Goal: Task Accomplishment & Management: Complete application form

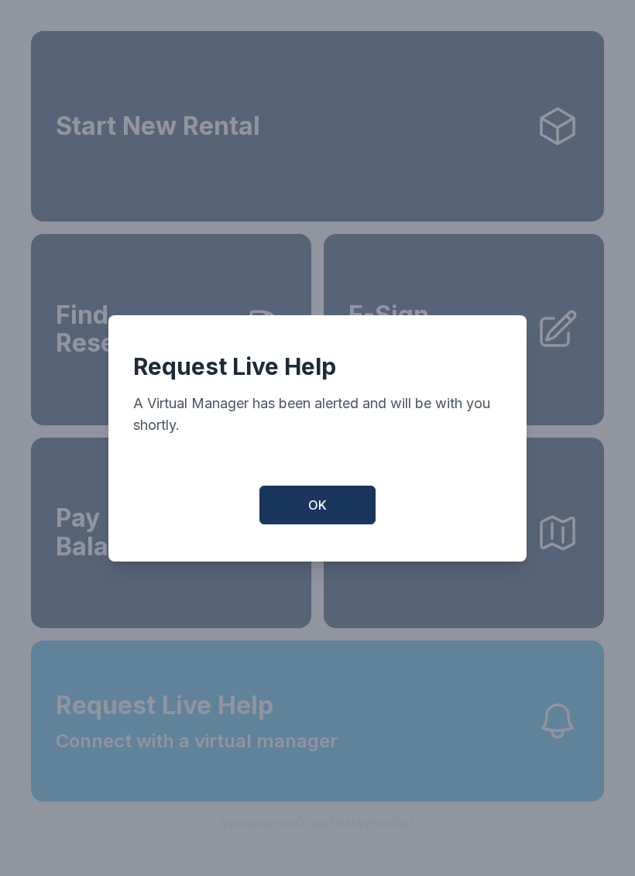
click at [339, 507] on button "OK" at bounding box center [318, 505] width 116 height 39
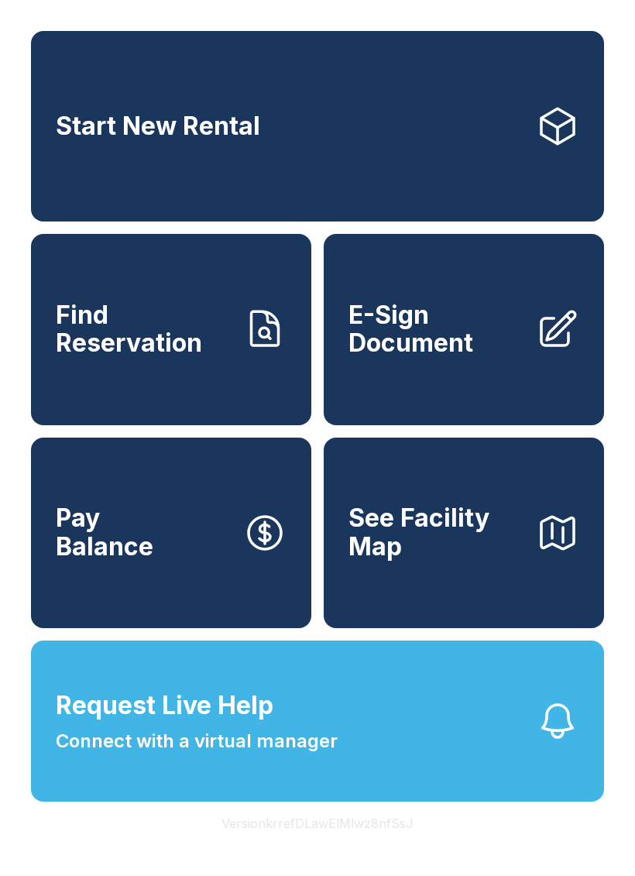
click at [32, 780] on button "Request Live Help Connect with a virtual manager" at bounding box center [317, 721] width 573 height 161
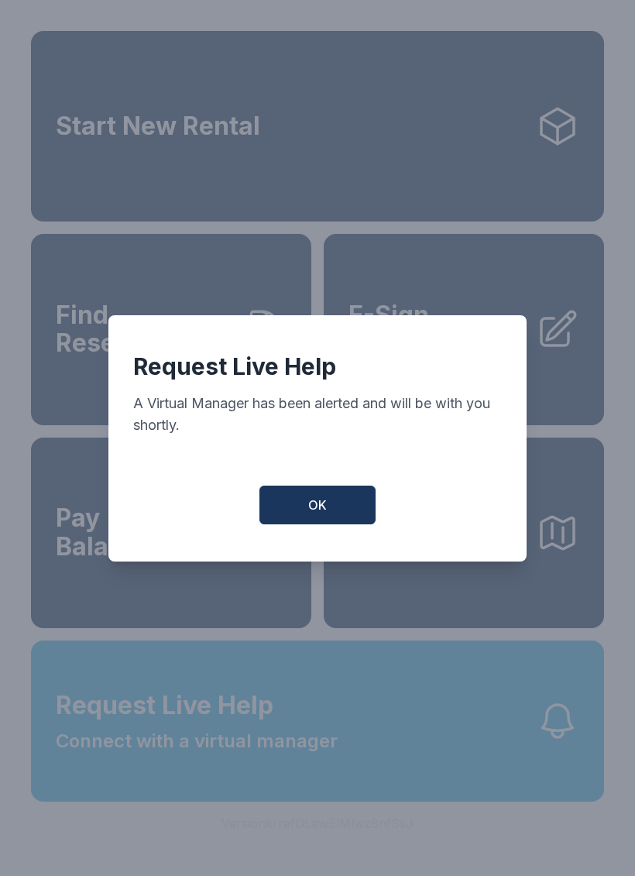
click at [325, 514] on span "OK" at bounding box center [317, 505] width 19 height 19
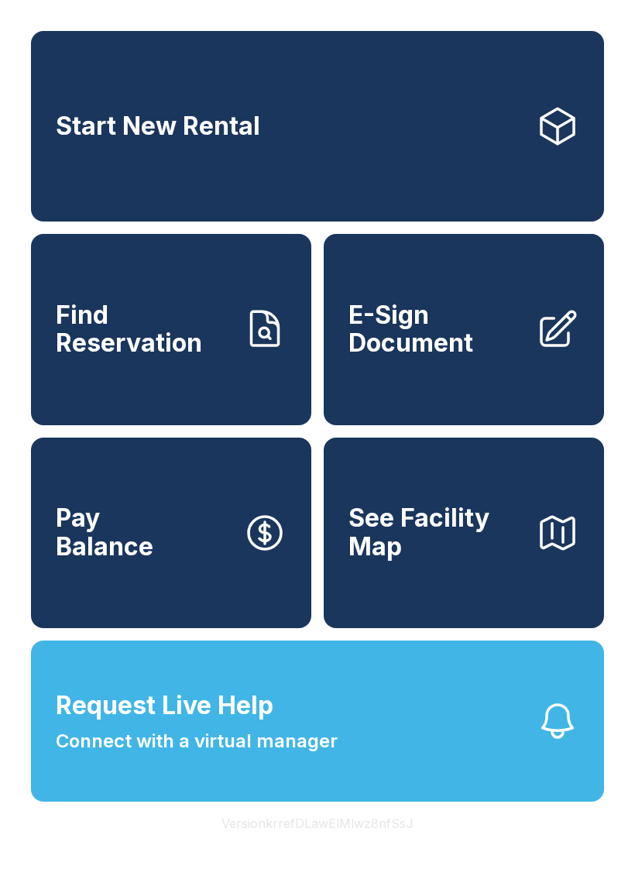
click at [457, 387] on link "E-Sign Document" at bounding box center [464, 329] width 280 height 191
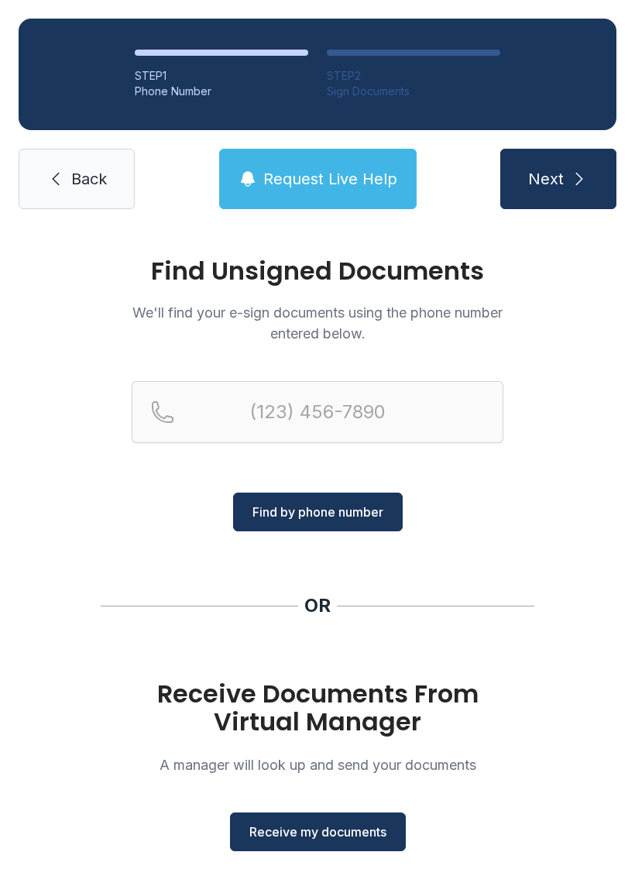
click at [339, 828] on span "Receive my documents" at bounding box center [317, 832] width 137 height 19
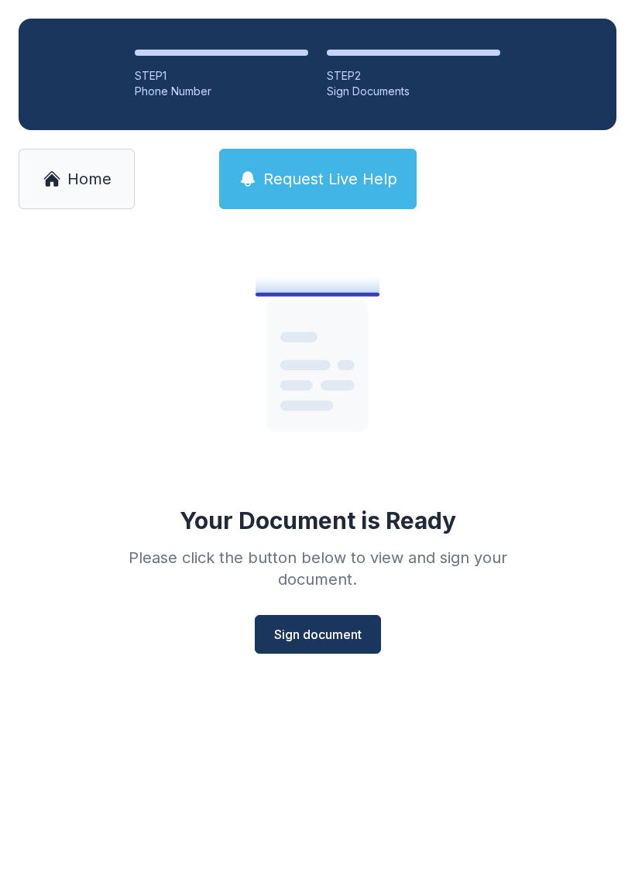
click at [349, 631] on span "Sign document" at bounding box center [318, 634] width 88 height 19
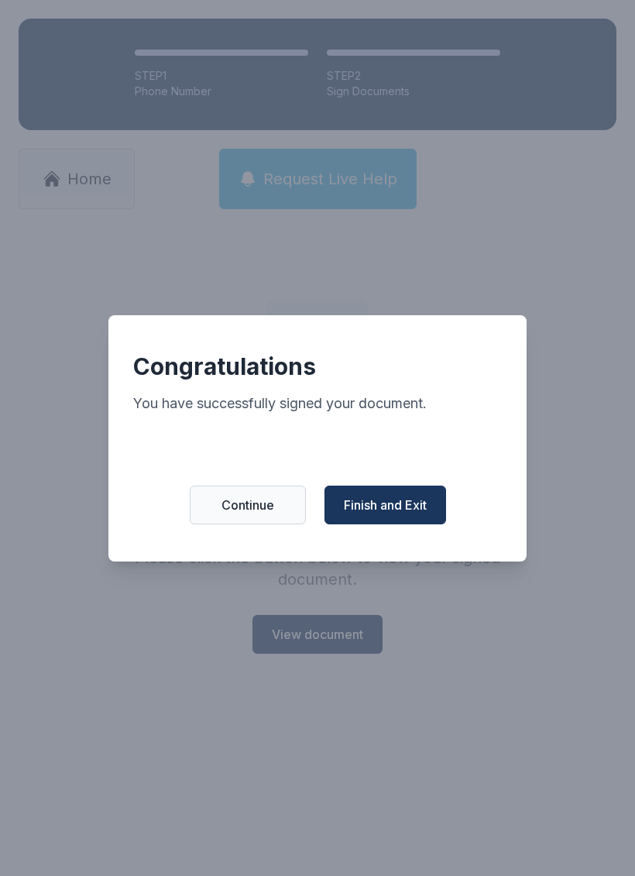
click at [436, 503] on button "Finish and Exit" at bounding box center [386, 505] width 122 height 39
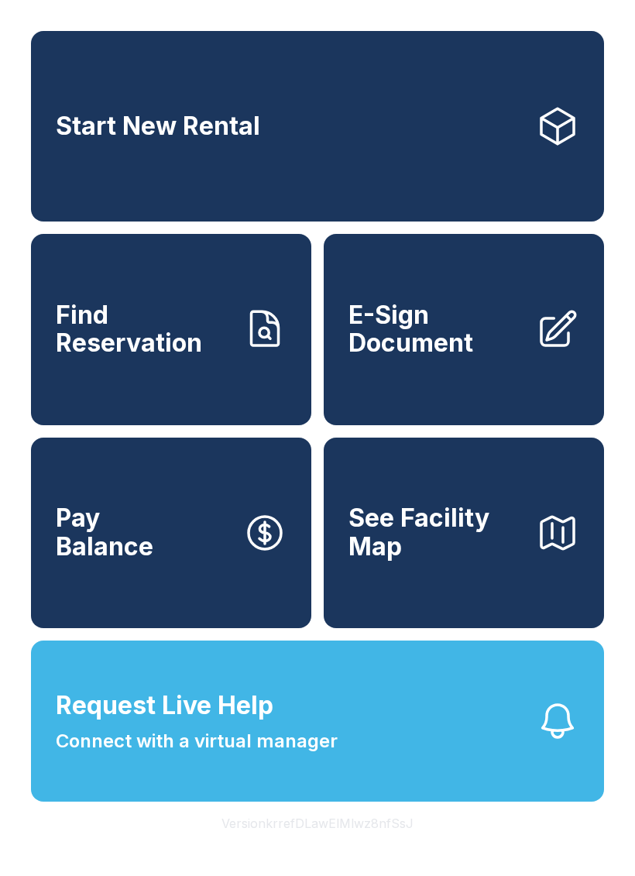
click at [297, 126] on link "Start New Rental" at bounding box center [317, 126] width 573 height 191
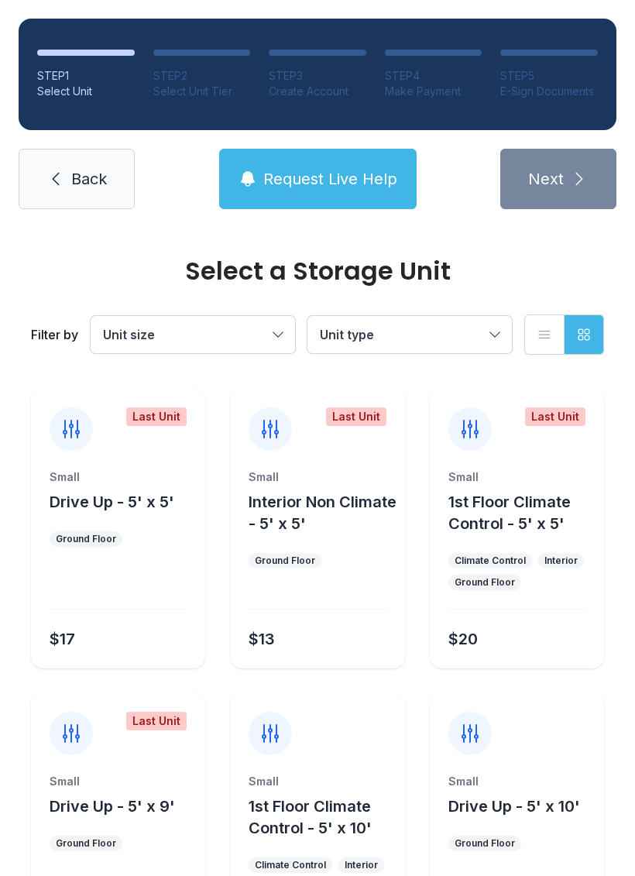
click at [353, 188] on span "Request Live Help" at bounding box center [330, 179] width 134 height 22
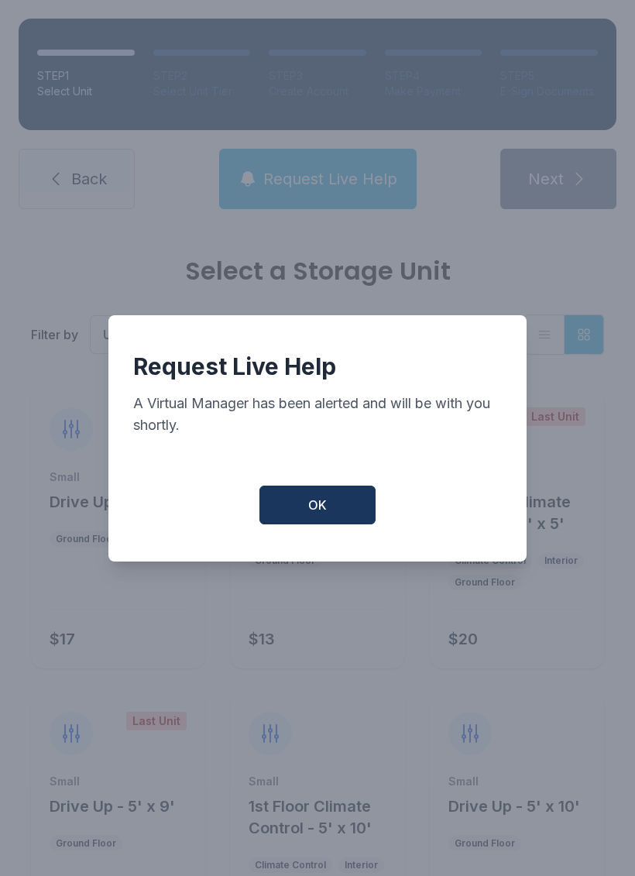
click at [323, 509] on span "OK" at bounding box center [317, 505] width 19 height 19
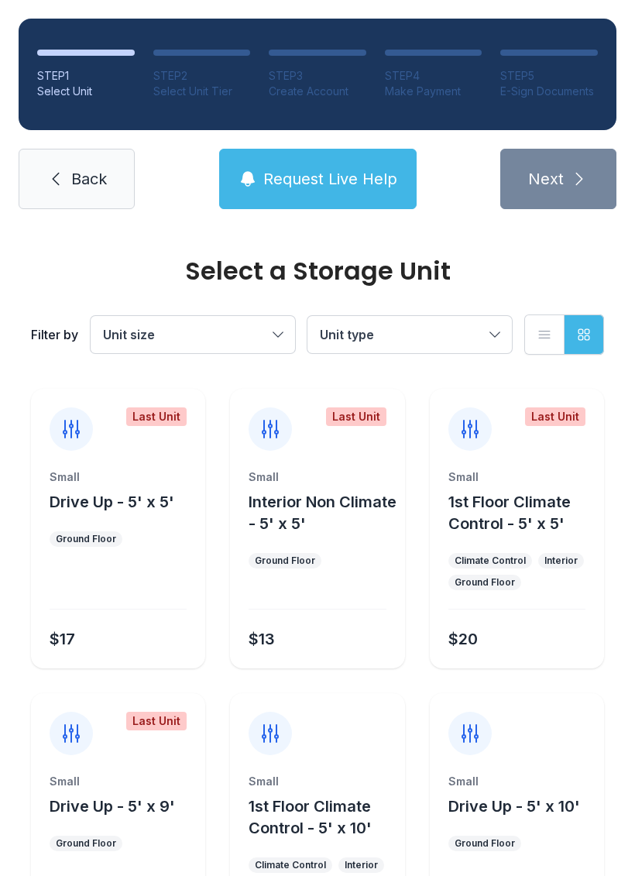
click at [72, 165] on link "Back" at bounding box center [77, 179] width 116 height 60
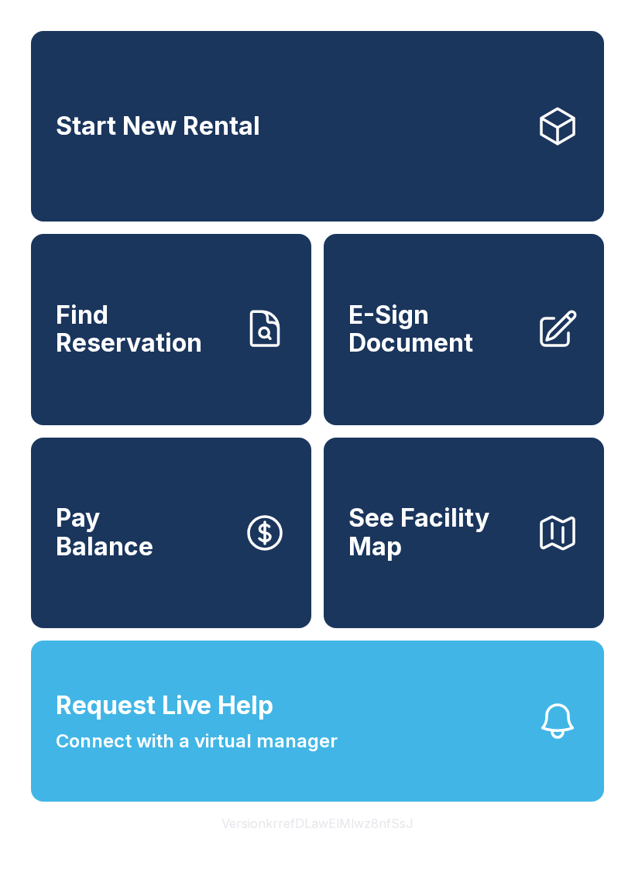
click at [300, 798] on button "Request Live Help Connect with a virtual manager" at bounding box center [317, 721] width 573 height 161
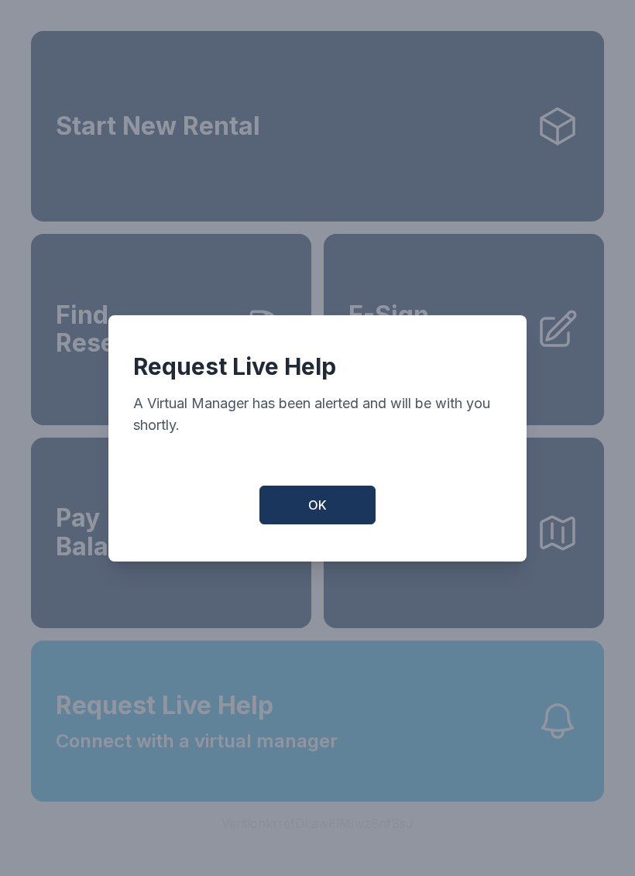
click at [313, 513] on span "OK" at bounding box center [317, 505] width 19 height 19
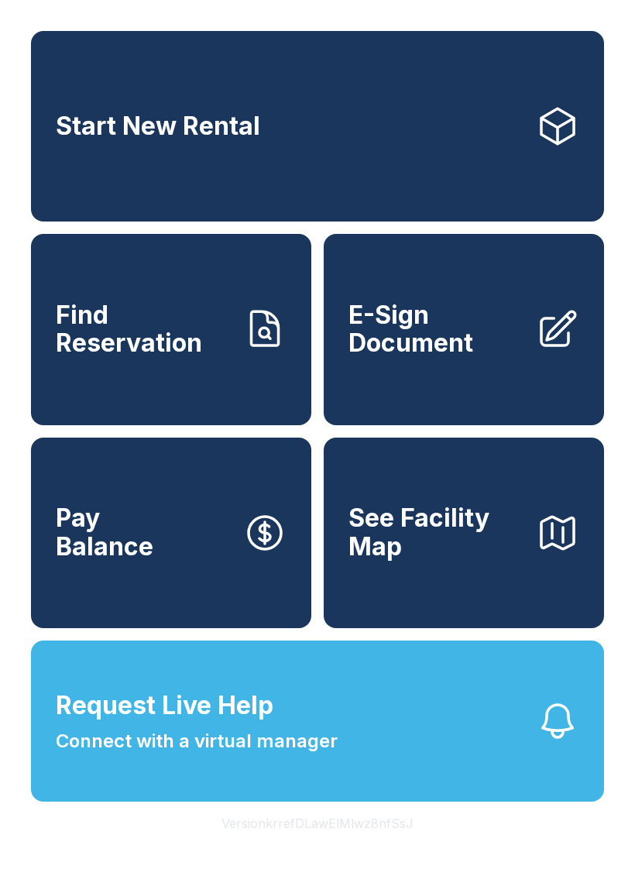
click at [573, 743] on icon "button" at bounding box center [557, 721] width 43 height 43
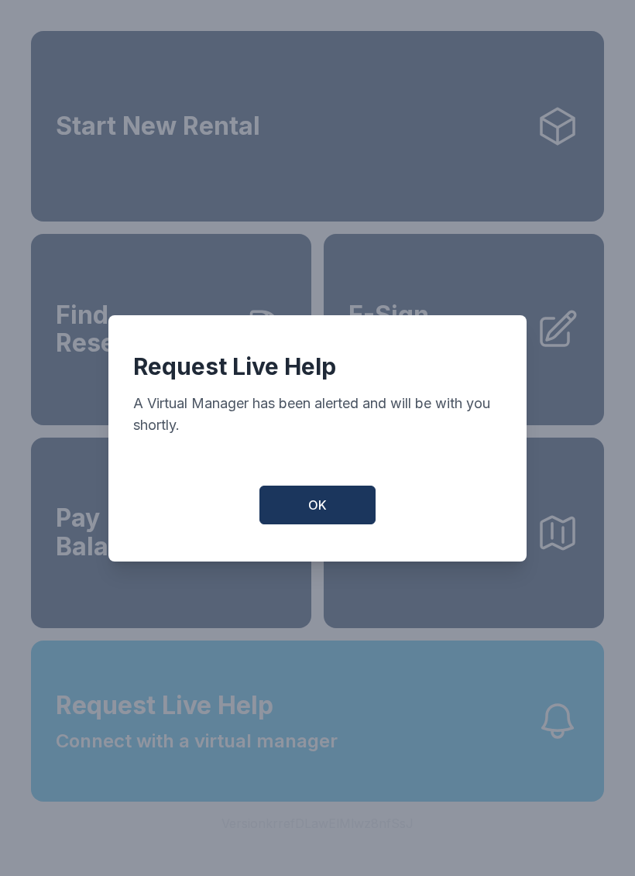
click at [339, 508] on button "OK" at bounding box center [318, 505] width 116 height 39
